Goal: Communication & Community: Ask a question

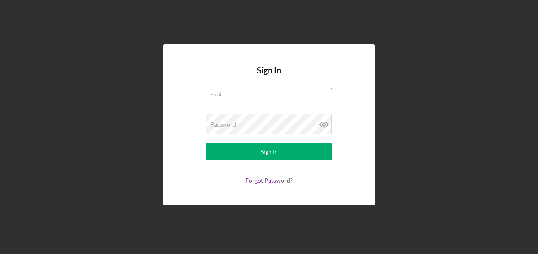
click at [243, 101] on input "Email" at bounding box center [268, 98] width 126 height 20
type input "[PERSON_NAME][EMAIL_ADDRESS][PERSON_NAME][DOMAIN_NAME]"
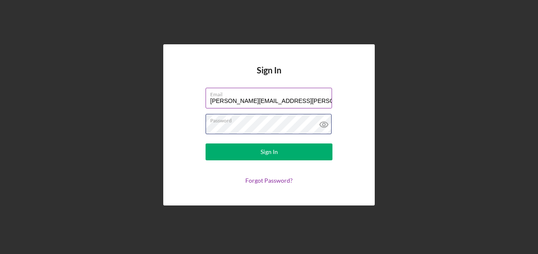
click at [205, 144] on button "Sign In" at bounding box center [268, 152] width 127 height 17
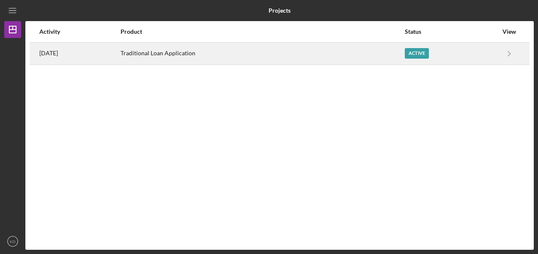
click at [496, 49] on div "Active" at bounding box center [450, 53] width 93 height 21
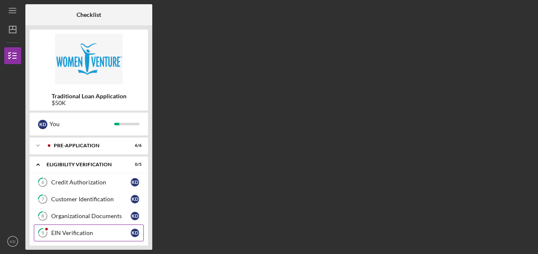
click at [76, 230] on div "EIN Verification" at bounding box center [90, 233] width 79 height 7
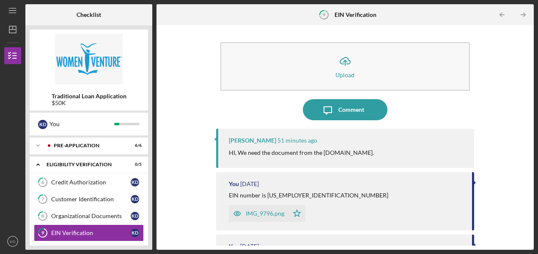
click at [255, 217] on div "IMG_9796.png" at bounding box center [259, 213] width 60 height 17
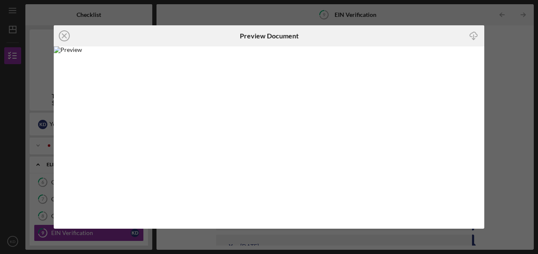
click at [238, 19] on div "Icon/Close Preview Document Icon/Download" at bounding box center [269, 127] width 538 height 254
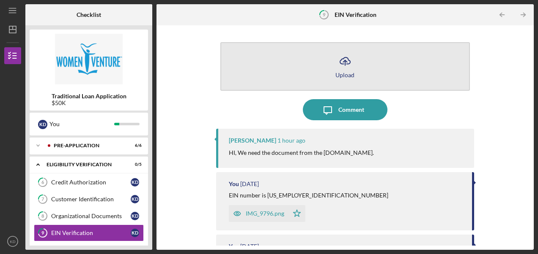
click at [341, 63] on icon "Icon/Upload" at bounding box center [344, 61] width 21 height 21
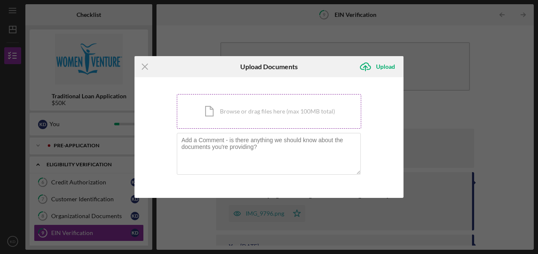
click at [238, 117] on div "Icon/Document Browse or drag files here (max 100MB total) Tap to choose files o…" at bounding box center [269, 111] width 184 height 35
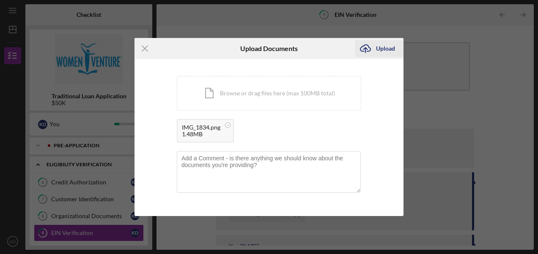
click at [374, 49] on icon "Icon/Upload" at bounding box center [365, 48] width 21 height 21
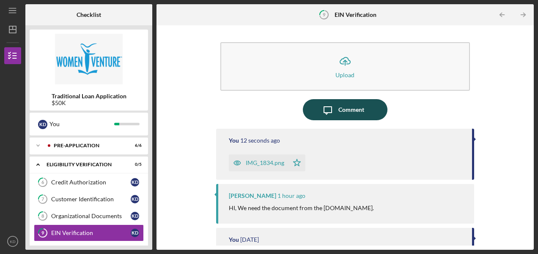
click at [368, 108] on button "Icon/Message Comment" at bounding box center [345, 109] width 85 height 21
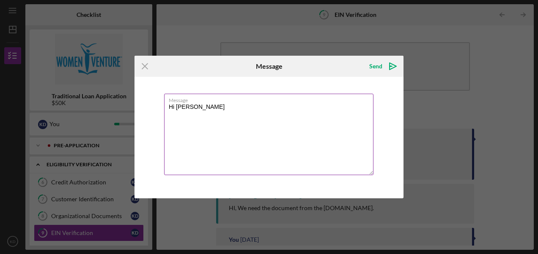
click at [203, 96] on label "Message" at bounding box center [271, 98] width 205 height 9
click at [203, 96] on textarea "Hi Latri" at bounding box center [268, 135] width 209 height 82
click at [219, 111] on textarea "Hi [PERSON_NAME], can i schdule a" at bounding box center [268, 135] width 209 height 82
click at [209, 108] on textarea "Hi [PERSON_NAME], can i schedule a" at bounding box center [268, 135] width 209 height 82
click at [254, 112] on textarea "Hi [PERSON_NAME], can I schedule a" at bounding box center [268, 135] width 209 height 82
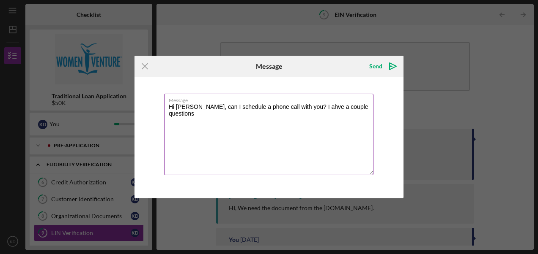
click at [307, 106] on textarea "Hi [PERSON_NAME], can I schedule a phone call with you? I ahve a couple questio…" at bounding box center [268, 135] width 209 height 82
click at [364, 109] on textarea "Hi [PERSON_NAME], can I schedule a phone call with you? I have a couple questio…" at bounding box center [268, 135] width 209 height 82
type textarea "Hi [PERSON_NAME], can I schedule a phone call with you? I have a couple questio…"
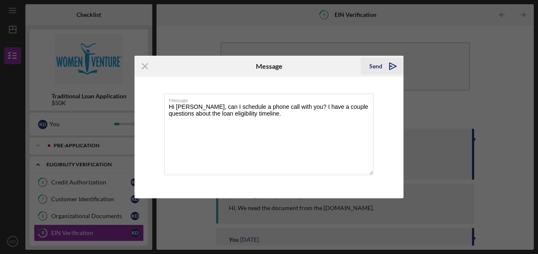
click at [383, 64] on icon "Icon/icon-invite-send" at bounding box center [392, 66] width 21 height 21
